Goal: Task Accomplishment & Management: Manage account settings

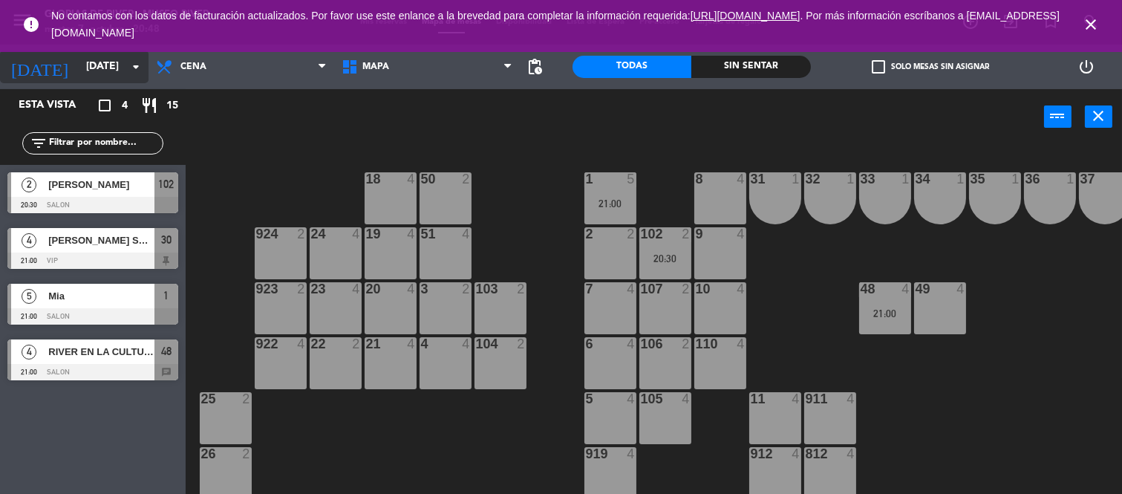
click at [124, 71] on input "[DATE]" at bounding box center [149, 66] width 141 height 27
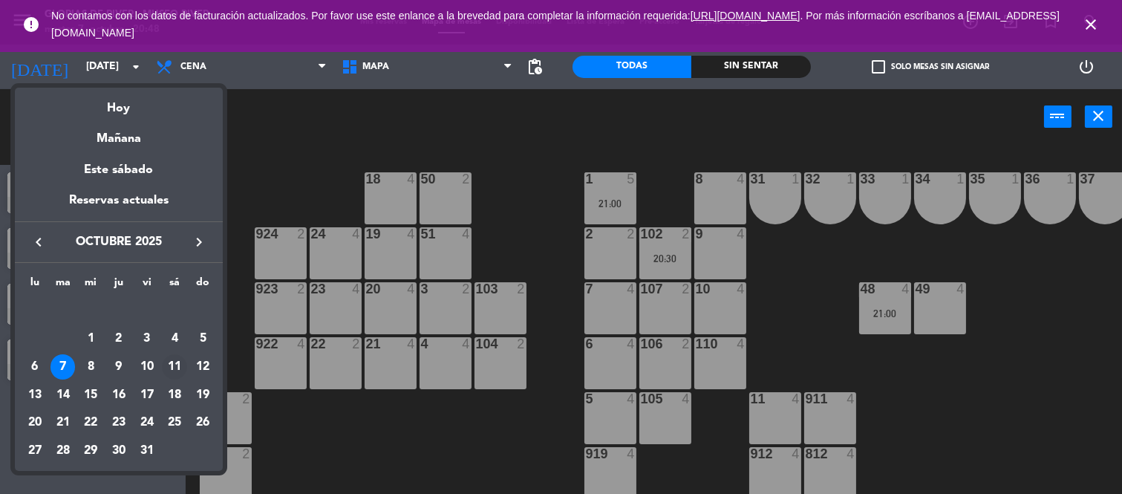
click at [175, 366] on div "11" at bounding box center [174, 366] width 25 height 25
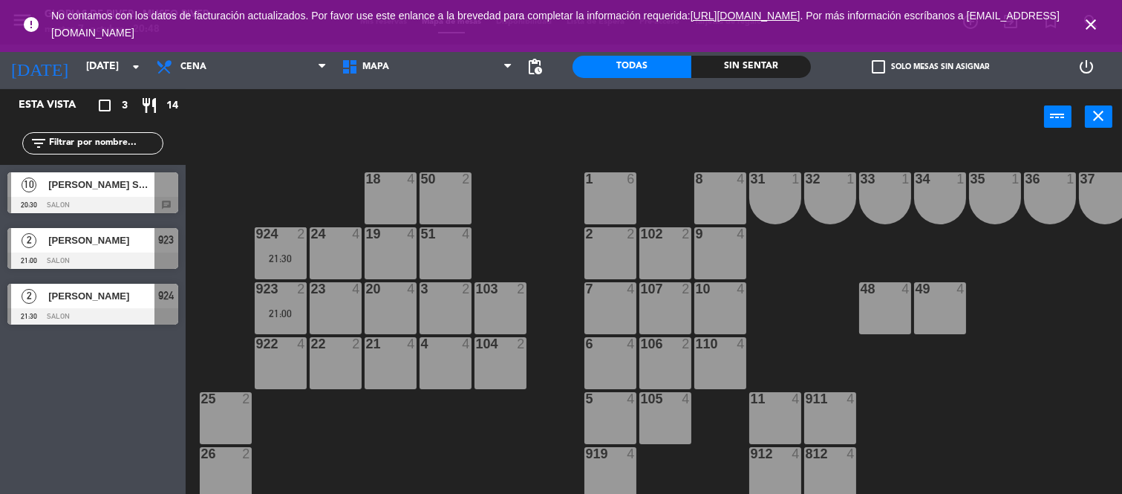
click at [169, 204] on div at bounding box center [92, 205] width 171 height 16
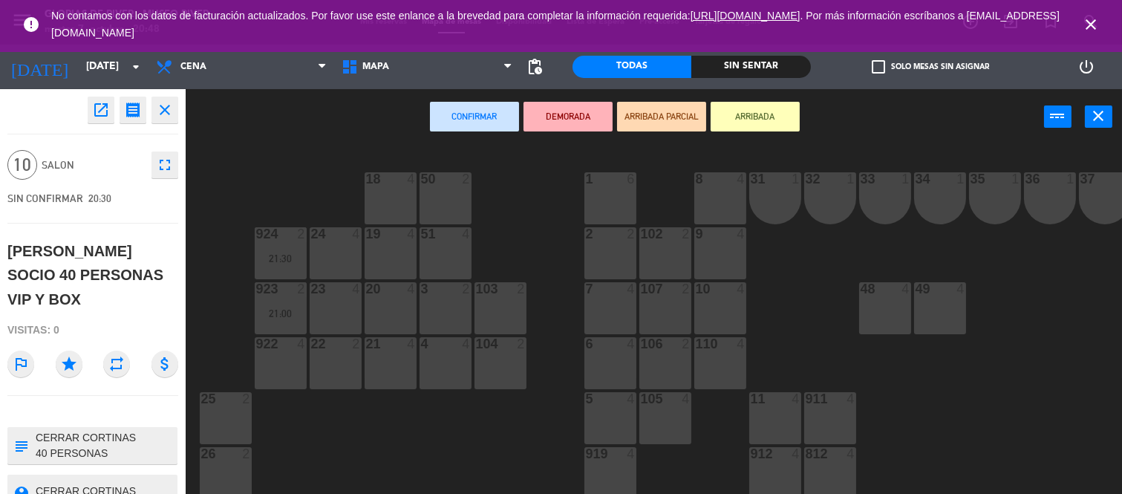
click at [162, 108] on icon "close" at bounding box center [165, 110] width 18 height 18
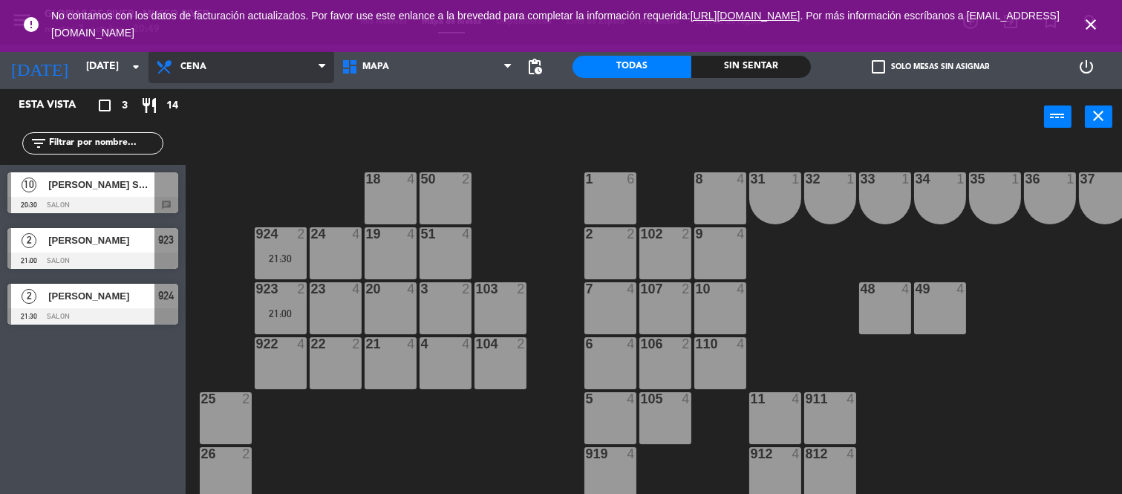
click at [269, 71] on span "Cena" at bounding box center [242, 67] width 186 height 33
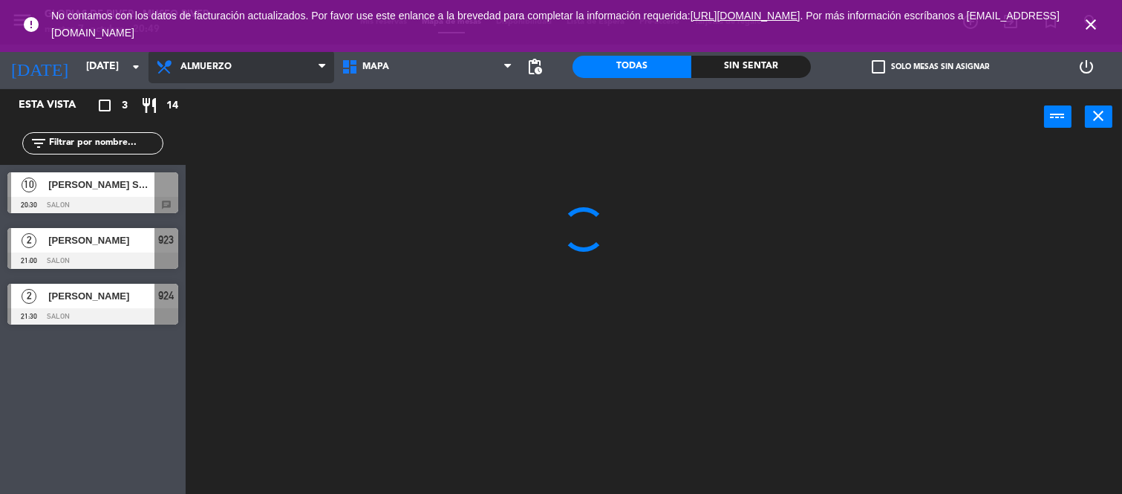
click at [236, 136] on ng-component "menu Glorias de River - Museo River [DATE] 7. octubre - 20:49 Mis reservas Mapa…" at bounding box center [561, 247] width 1122 height 495
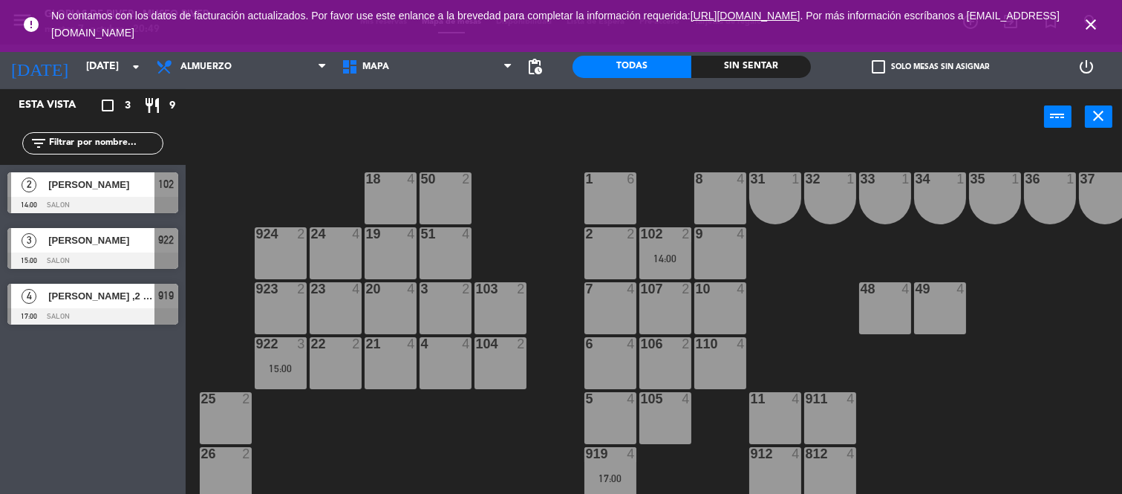
click at [168, 301] on span "919" at bounding box center [167, 296] width 16 height 18
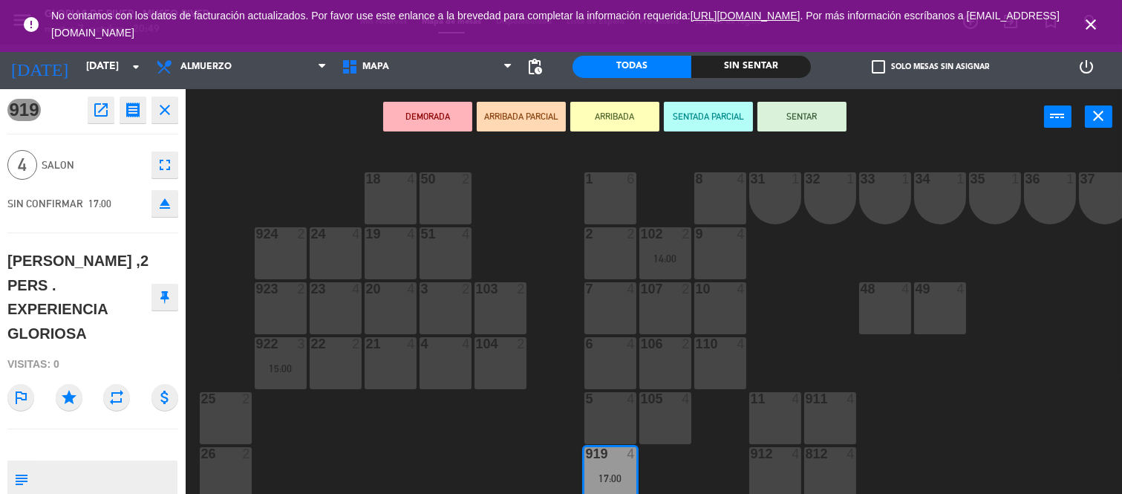
click at [168, 111] on icon "close" at bounding box center [165, 110] width 18 height 18
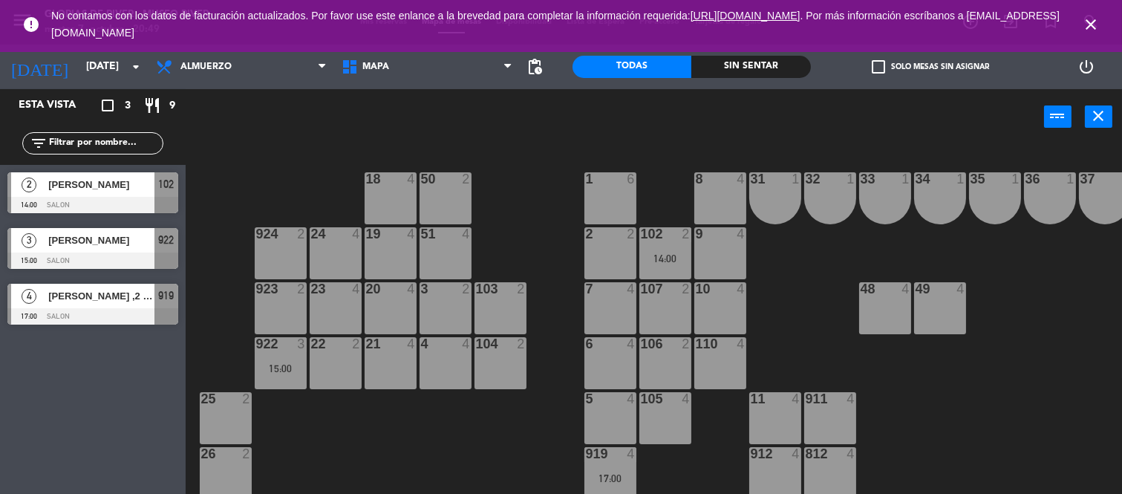
click at [1088, 25] on icon "close" at bounding box center [1091, 25] width 18 height 18
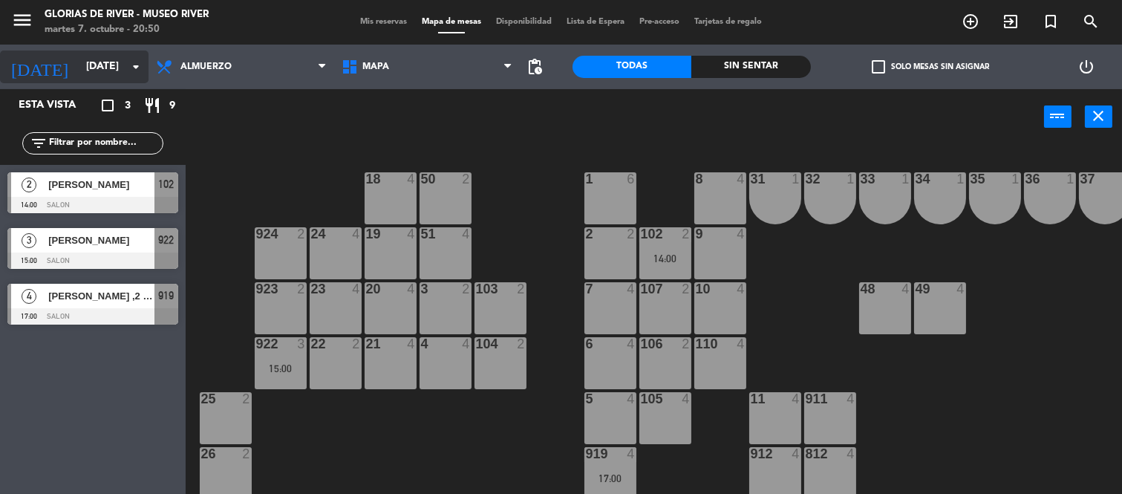
click at [106, 80] on div "[DATE] [DATE] arrow_drop_down" at bounding box center [74, 67] width 149 height 33
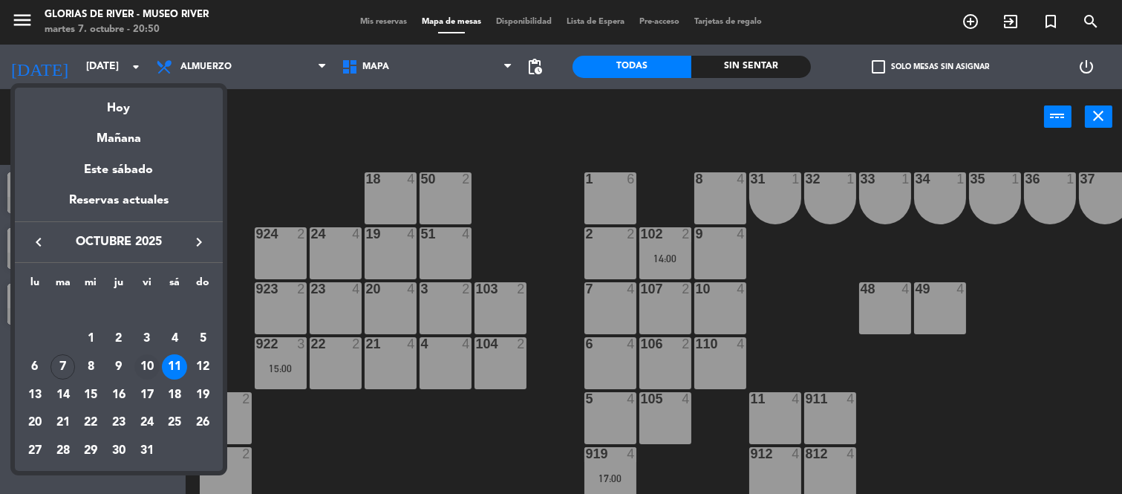
click at [149, 368] on div "10" at bounding box center [146, 366] width 25 height 25
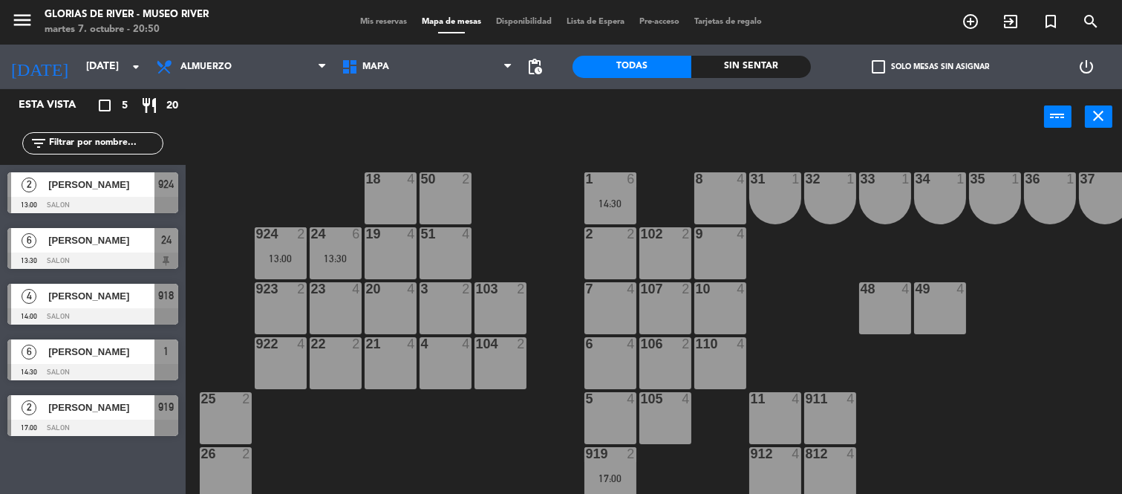
click at [530, 76] on span "pending_actions" at bounding box center [536, 67] width 30 height 30
click at [539, 67] on span "pending_actions" at bounding box center [536, 67] width 18 height 18
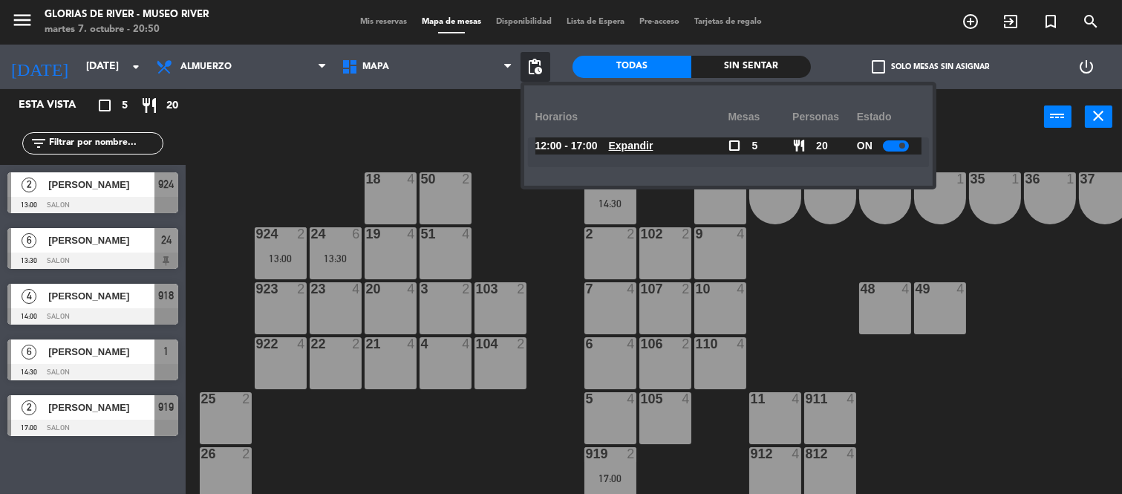
drag, startPoint x: 479, startPoint y: 100, endPoint x: 470, endPoint y: 101, distance: 8.9
click at [479, 101] on div "power_input close" at bounding box center [615, 117] width 859 height 56
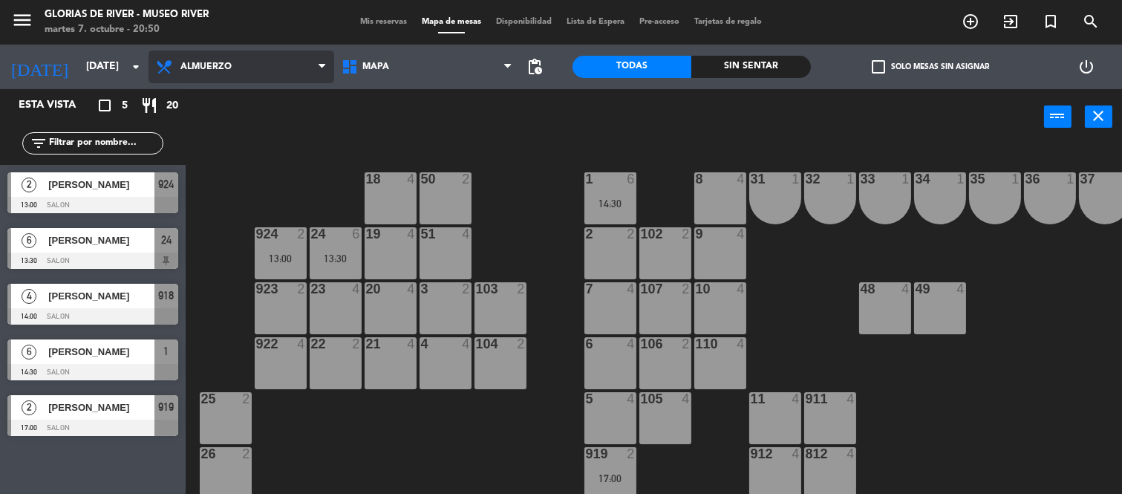
click at [292, 77] on span "Almuerzo" at bounding box center [242, 67] width 186 height 33
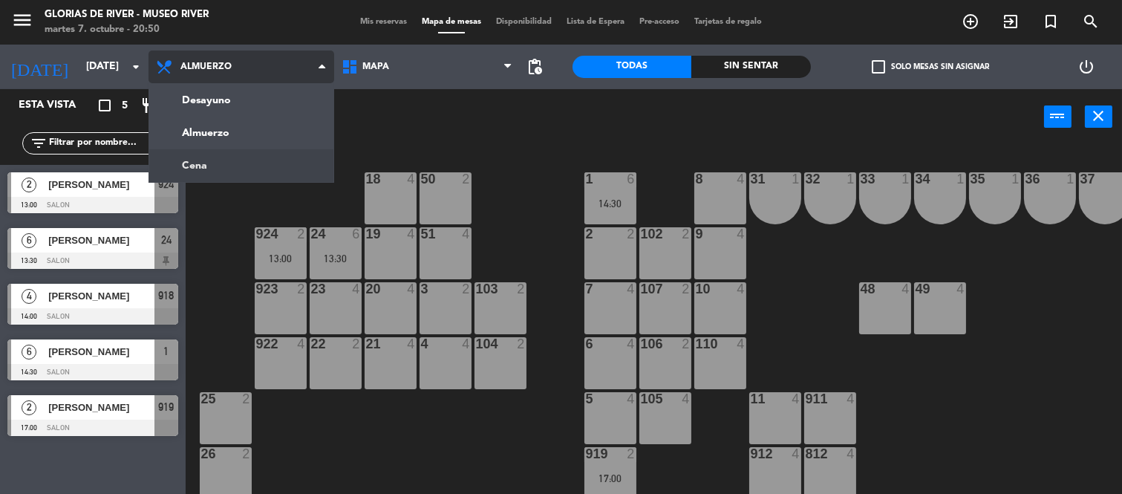
click at [255, 166] on ng-component "menu Glorias de River - Museo River [DATE] 7. octubre - 20:50 Mis reservas Mapa…" at bounding box center [561, 247] width 1122 height 495
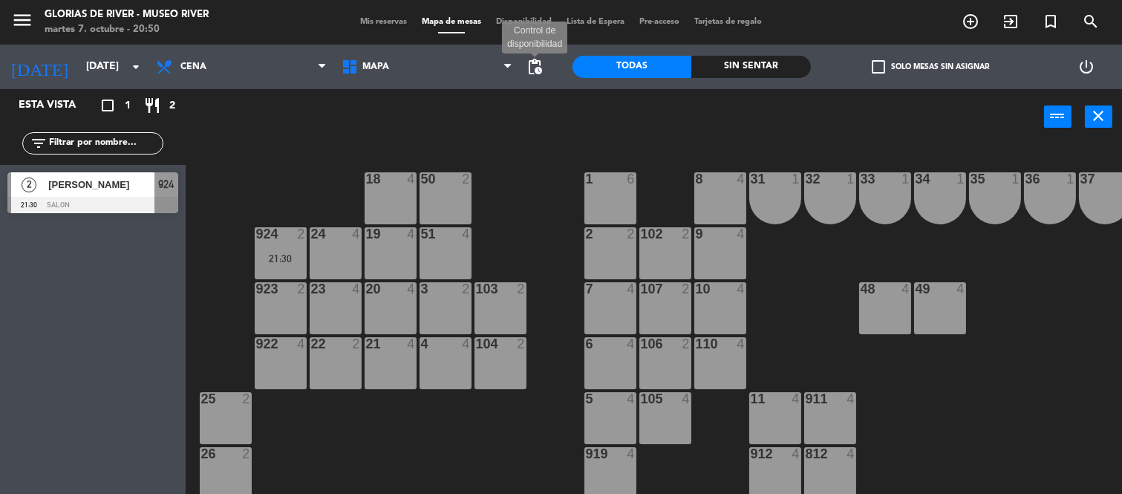
click at [539, 68] on span "pending_actions" at bounding box center [536, 67] width 18 height 18
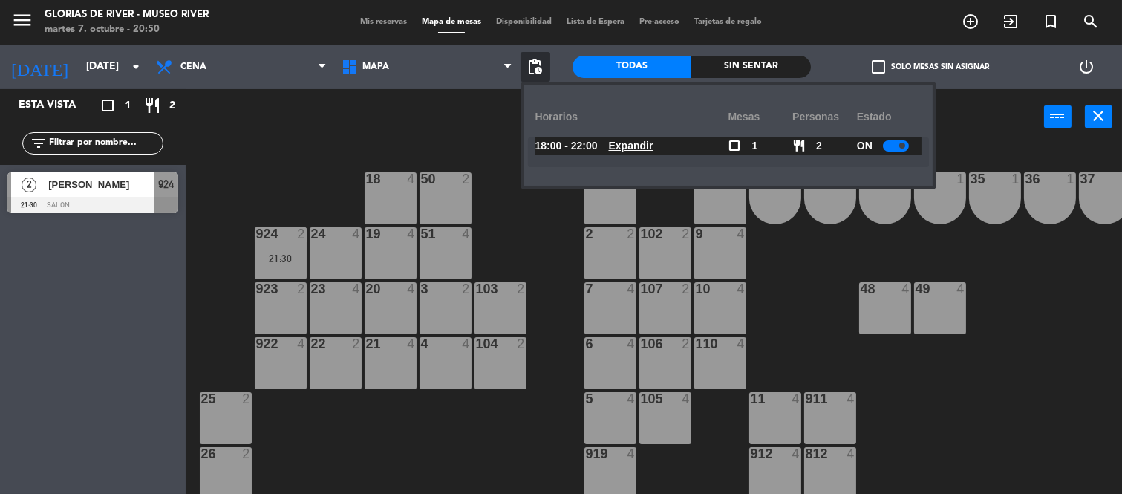
click at [241, 198] on div "8 4 1 6 50 2 18 4 31 1 32 1 33 1 34 1 35 1 36 1 37 1 38 1 39 1 40 1 924 2 21:30…" at bounding box center [660, 320] width 926 height 349
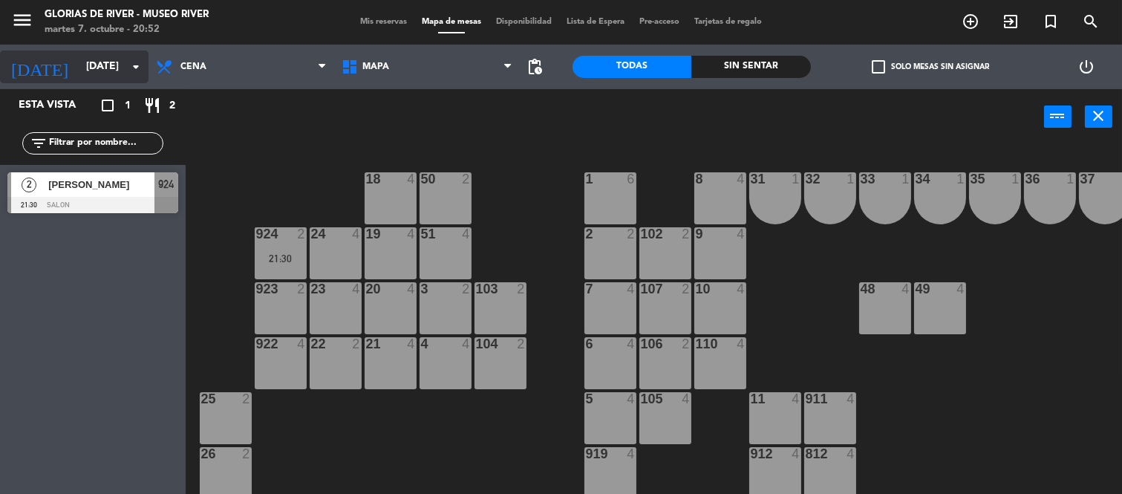
click at [108, 74] on input "[DATE]" at bounding box center [149, 66] width 141 height 27
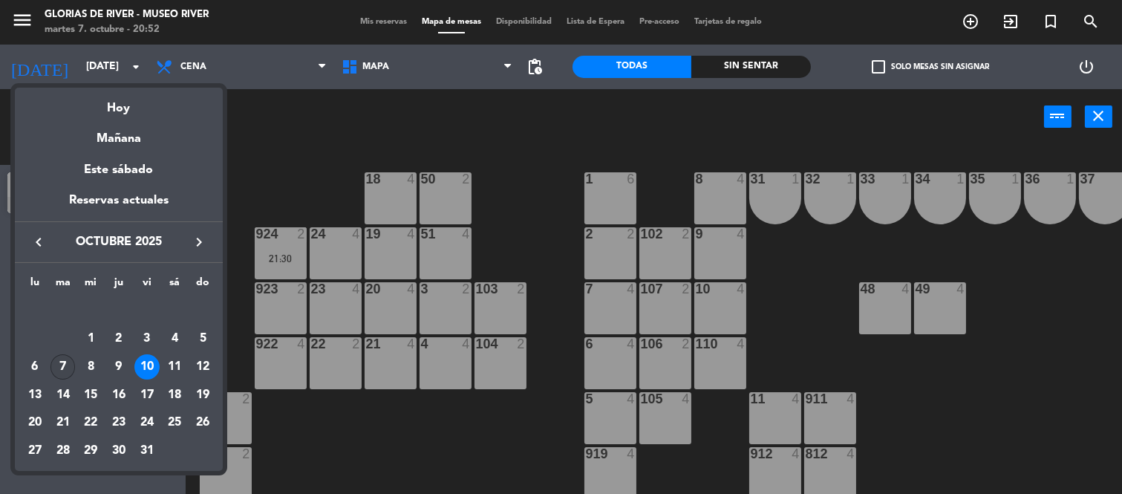
click at [67, 362] on div "7" at bounding box center [63, 366] width 25 height 25
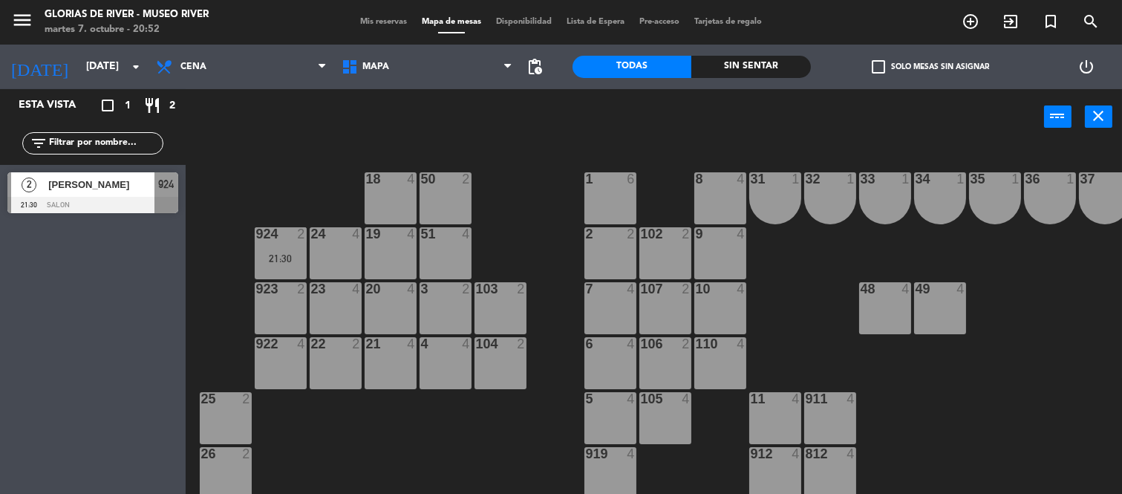
type input "[DATE]"
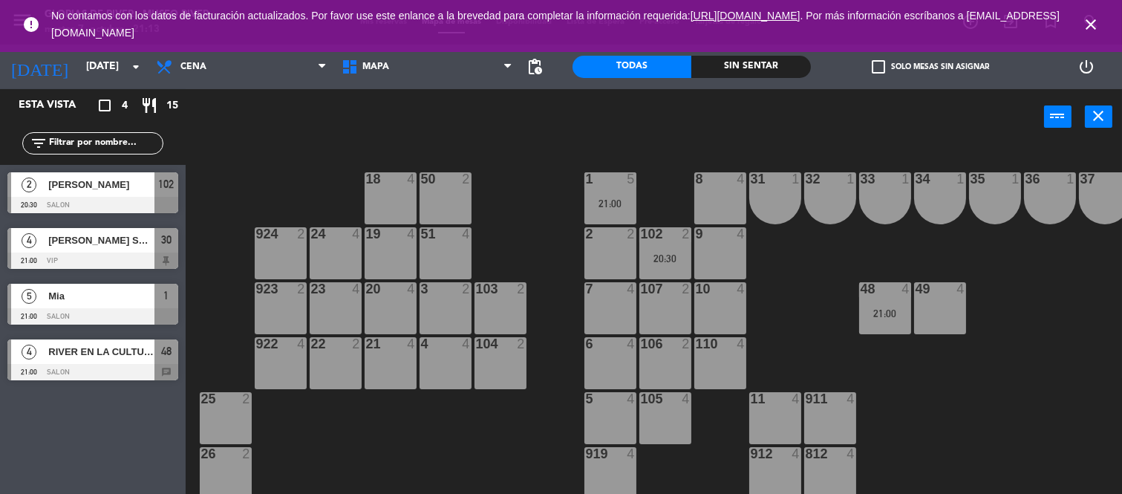
click at [123, 306] on div "Mia" at bounding box center [101, 296] width 108 height 25
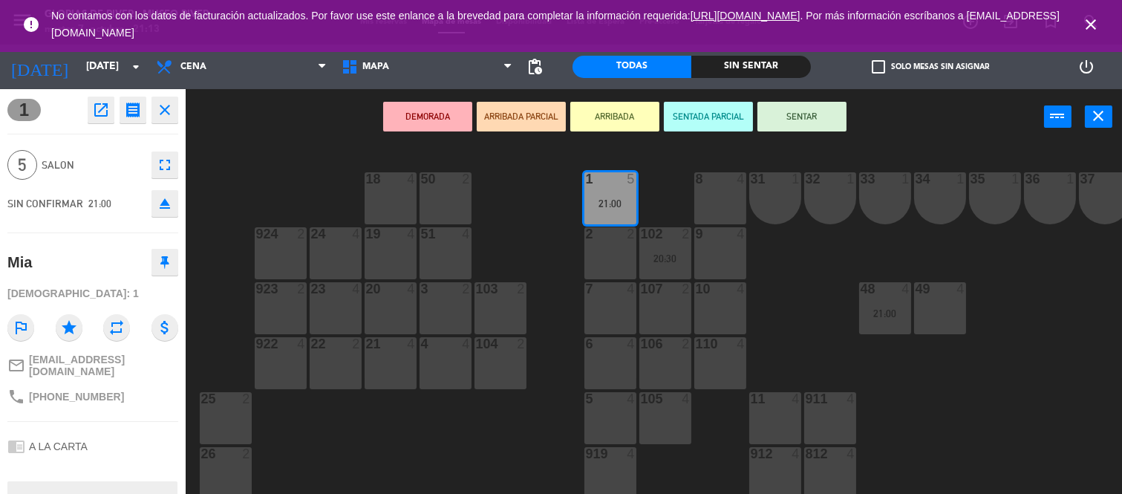
click at [156, 110] on icon "close" at bounding box center [165, 110] width 18 height 18
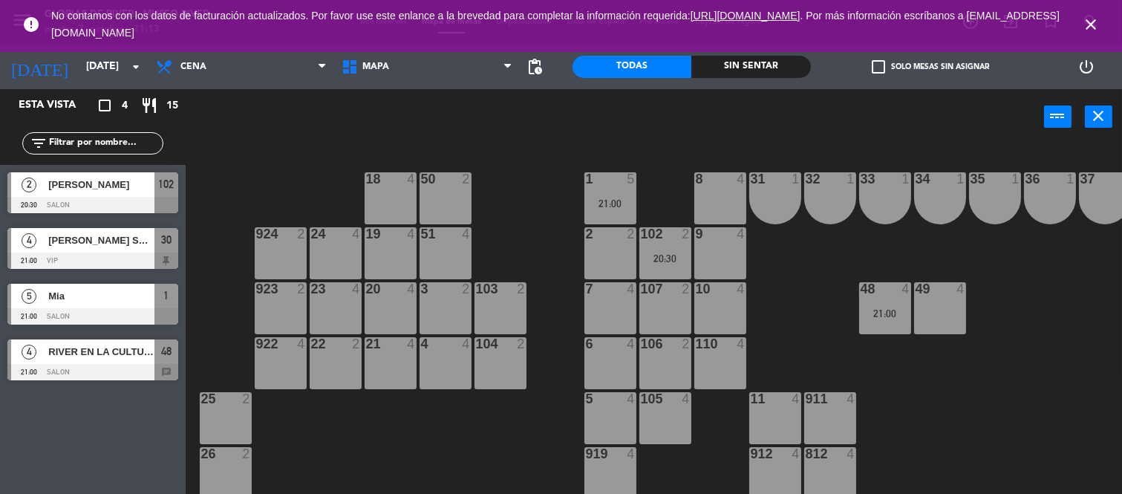
drag, startPoint x: 1088, startPoint y: 17, endPoint x: 1084, endPoint y: 30, distance: 13.9
click at [1088, 20] on icon "close" at bounding box center [1091, 25] width 18 height 18
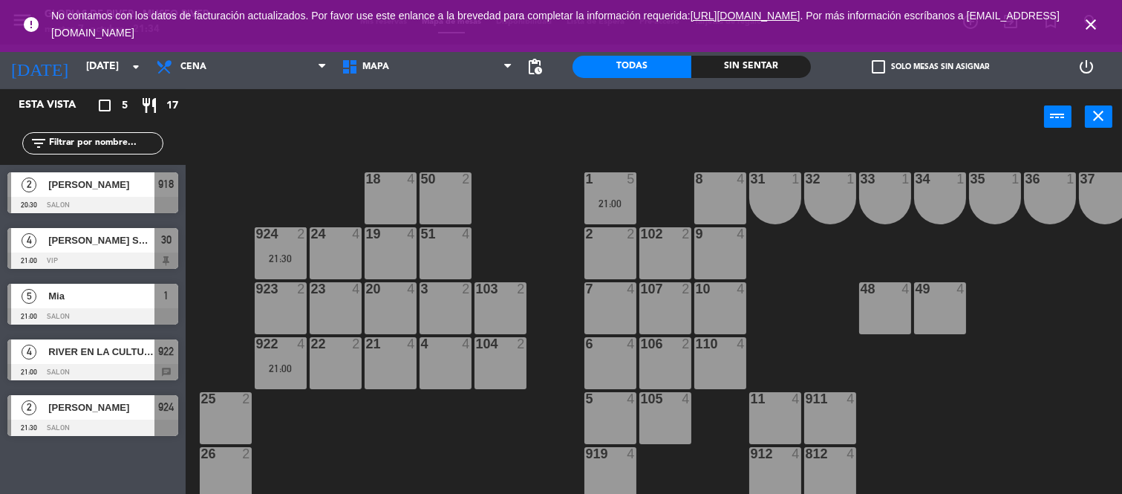
click at [1090, 26] on icon "close" at bounding box center [1091, 25] width 18 height 18
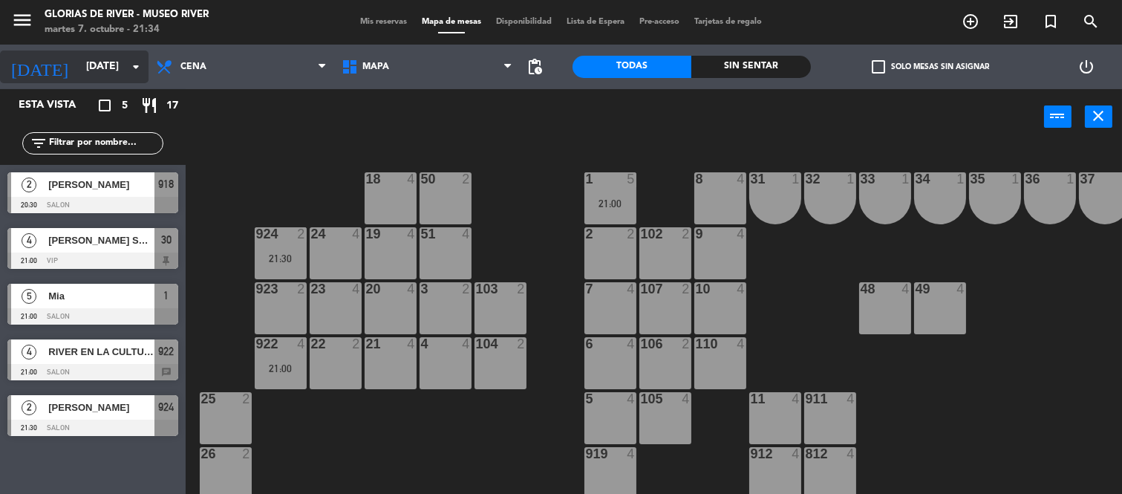
click at [130, 77] on input "[DATE]" at bounding box center [149, 66] width 141 height 27
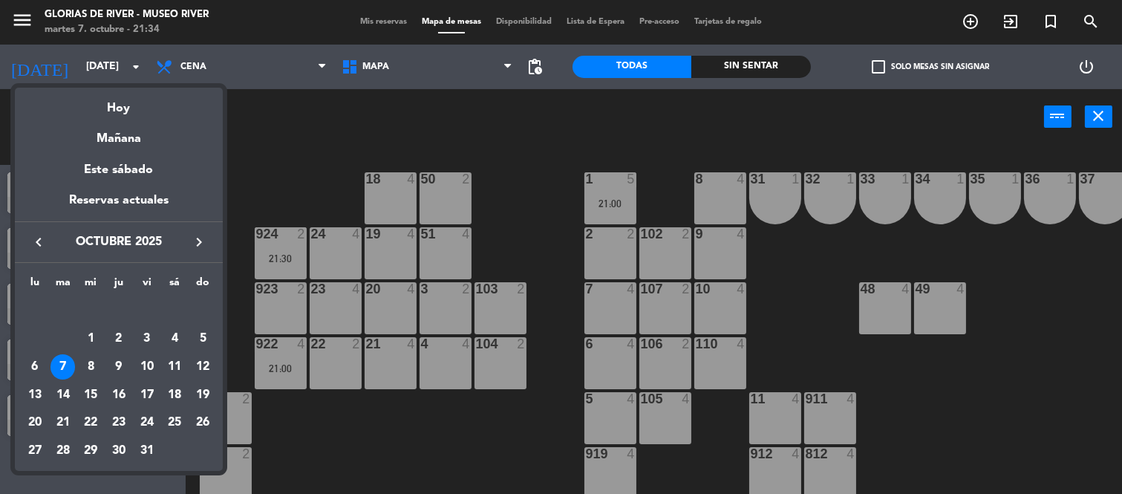
click at [54, 365] on div "7" at bounding box center [63, 366] width 25 height 25
